Goal: Task Accomplishment & Management: Use online tool/utility

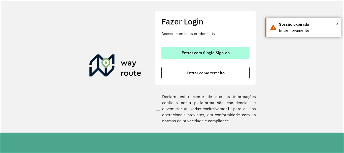
click at [193, 55] on span "Entrar com Single Sign-on" at bounding box center [205, 53] width 48 height 4
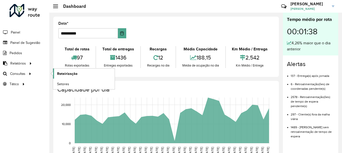
click at [65, 72] on span "Roteirização" at bounding box center [67, 73] width 20 height 5
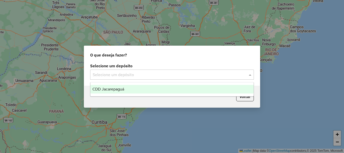
click at [130, 75] on input "text" at bounding box center [167, 75] width 148 height 6
click at [121, 89] on span "CDD Jacarepaguá" at bounding box center [108, 89] width 32 height 4
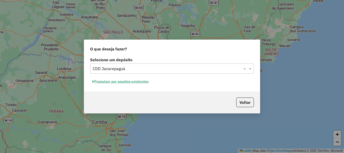
click at [122, 82] on button "Pesquisar por sessões existentes" at bounding box center [120, 81] width 61 height 8
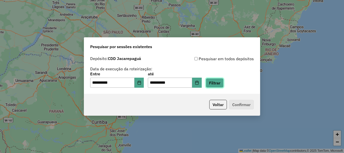
click at [216, 87] on button "Filtrar" at bounding box center [215, 83] width 18 height 10
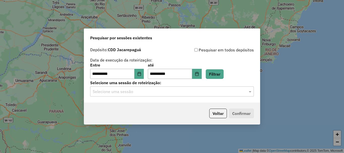
click at [190, 92] on input "text" at bounding box center [167, 92] width 148 height 6
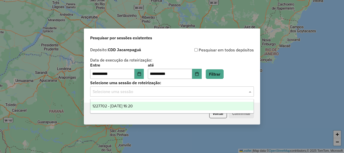
click at [126, 104] on span "1227702 - 11/08/2025 16:20" at bounding box center [112, 106] width 40 height 4
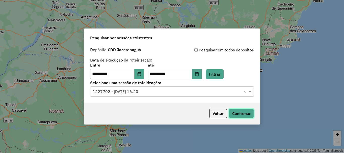
click at [242, 113] on button "Confirmar" at bounding box center [241, 113] width 25 height 10
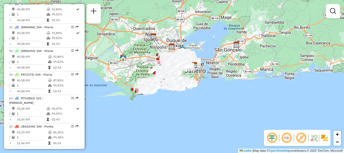
scroll to position [1883, 0]
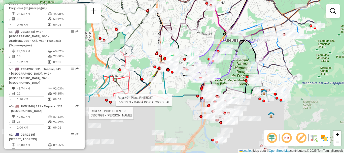
drag, startPoint x: 233, startPoint y: 89, endPoint x: 225, endPoint y: 41, distance: 49.1
click at [225, 41] on icon at bounding box center [228, 60] width 71 height 60
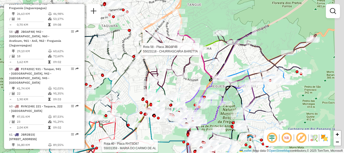
drag, startPoint x: 225, startPoint y: 41, endPoint x: 218, endPoint y: 95, distance: 55.2
click at [210, 96] on icon at bounding box center [214, 106] width 71 height 60
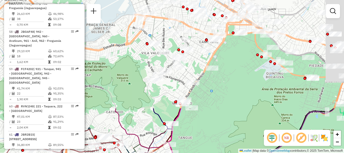
drag, startPoint x: 222, startPoint y: 23, endPoint x: 213, endPoint y: 145, distance: 122.3
click at [213, 145] on div "Rota 45 - Placa RHT5F10 55057928 - WAGNER DIAS Rota 40 - Placa RHT5D87 55031359…" at bounding box center [172, 76] width 344 height 153
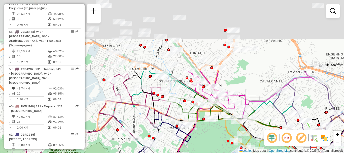
drag, startPoint x: 254, startPoint y: 62, endPoint x: 225, endPoint y: 148, distance: 90.6
click at [225, 148] on div "Rota 45 - Placa RHT5F10 55057928 - WAGNER DIAS Rota 40 - Placa RHT5D87 55031359…" at bounding box center [172, 76] width 344 height 153
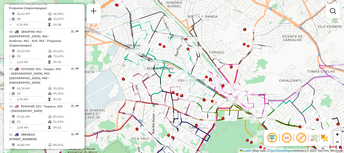
drag, startPoint x: 187, startPoint y: 59, endPoint x: 212, endPoint y: 56, distance: 24.8
click at [211, 57] on icon at bounding box center [192, 52] width 160 height 102
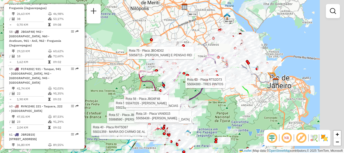
drag, startPoint x: 251, startPoint y: 80, endPoint x: 218, endPoint y: 76, distance: 33.4
click at [218, 81] on div at bounding box center [218, 82] width 3 height 3
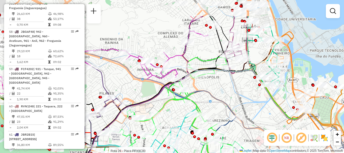
drag, startPoint x: 265, startPoint y: 43, endPoint x: 262, endPoint y: 60, distance: 16.5
click at [262, 69] on icon at bounding box center [195, 134] width 298 height 130
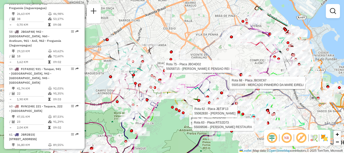
drag, startPoint x: 178, startPoint y: 47, endPoint x: 227, endPoint y: 72, distance: 54.8
click at [227, 72] on icon at bounding box center [231, 53] width 96 height 85
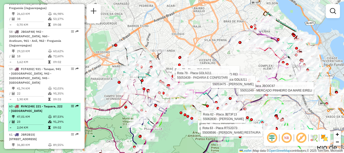
click at [41, 114] on td "47,01 KM" at bounding box center [32, 116] width 31 height 5
select select "**********"
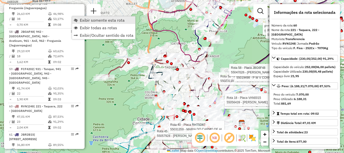
click at [99, 21] on span "Exibir somente esta rota" at bounding box center [102, 20] width 45 height 4
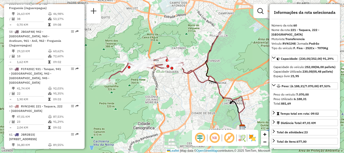
drag, startPoint x: 159, startPoint y: 63, endPoint x: 161, endPoint y: 68, distance: 5.4
click at [159, 67] on icon at bounding box center [160, 57] width 121 height 50
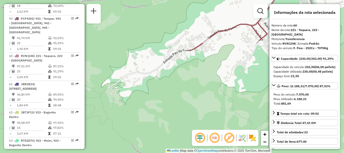
scroll to position [1984, 0]
